Goal: Information Seeking & Learning: Learn about a topic

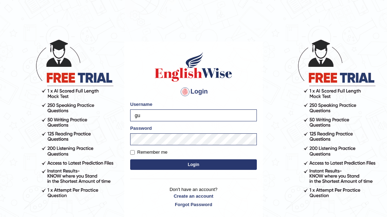
type input "g"
type input "sabitra"
click at [198, 163] on button "Login" at bounding box center [193, 164] width 127 height 11
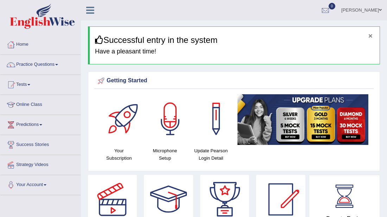
click at [371, 35] on button "×" at bounding box center [370, 35] width 4 height 7
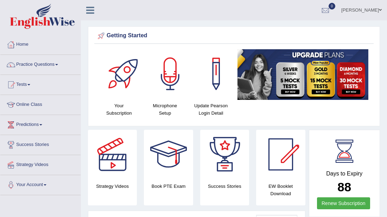
click at [359, 7] on link "[PERSON_NAME]" at bounding box center [361, 9] width 51 height 18
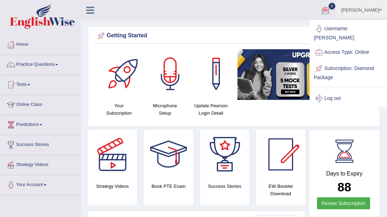
click at [38, 64] on link "Practice Questions" at bounding box center [40, 64] width 80 height 18
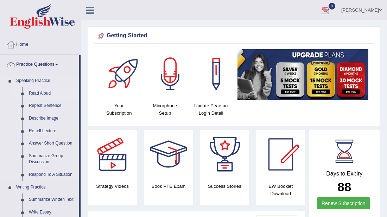
click at [38, 92] on link "Read Aloud" at bounding box center [52, 93] width 53 height 13
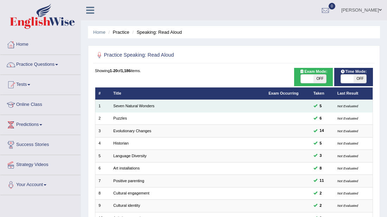
click at [128, 100] on td "Seven Natural Wonders" at bounding box center [187, 106] width 155 height 12
click at [132, 105] on link "Seven Natural Wonders" at bounding box center [133, 106] width 41 height 4
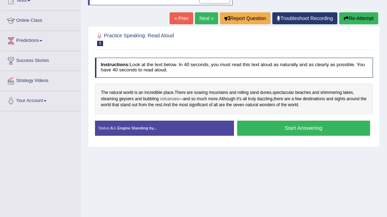
scroll to position [84, 0]
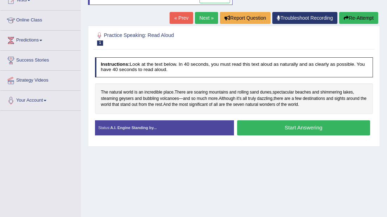
click at [287, 126] on button "Start Answering" at bounding box center [303, 127] width 133 height 15
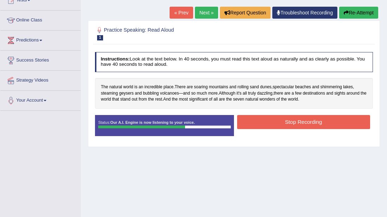
click at [286, 124] on button "Stop Recording" at bounding box center [303, 122] width 133 height 14
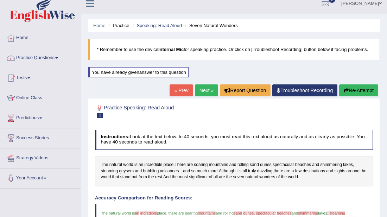
scroll to position [0, 0]
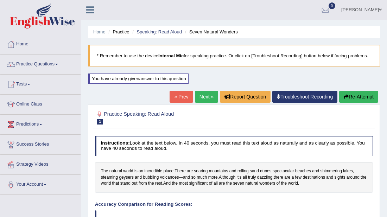
click at [368, 95] on button "Re-Attempt" at bounding box center [358, 97] width 39 height 12
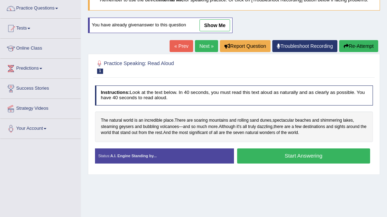
scroll to position [57, 0]
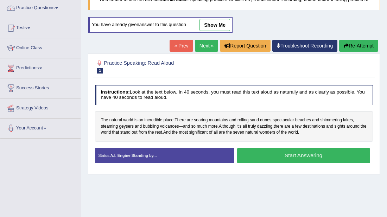
click at [299, 156] on button "Start Answering" at bounding box center [303, 155] width 133 height 15
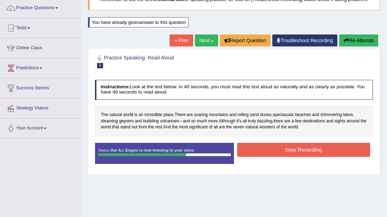
click at [297, 152] on button "Stop Recording" at bounding box center [303, 150] width 133 height 14
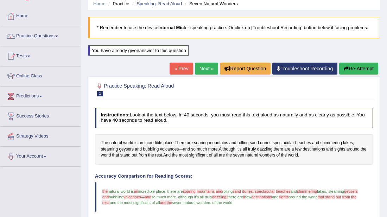
scroll to position [14, 0]
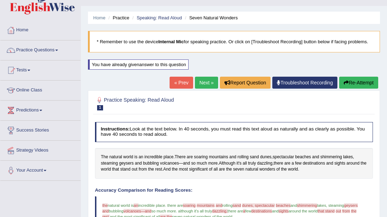
click at [203, 84] on link "Next »" at bounding box center [206, 83] width 23 height 12
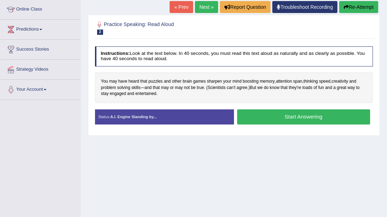
scroll to position [112, 0]
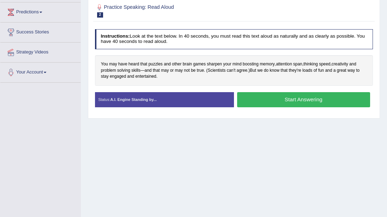
click at [284, 100] on button "Start Answering" at bounding box center [303, 99] width 133 height 15
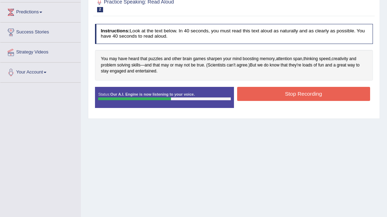
click at [292, 96] on button "Stop Recording" at bounding box center [303, 94] width 133 height 14
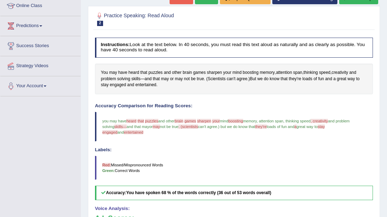
scroll to position [85, 0]
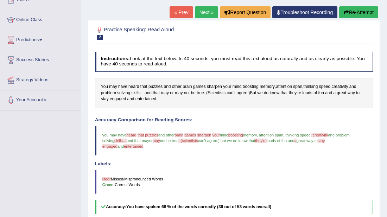
click at [205, 11] on link "Next »" at bounding box center [206, 12] width 23 height 12
